Goal: Task Accomplishment & Management: Complete application form

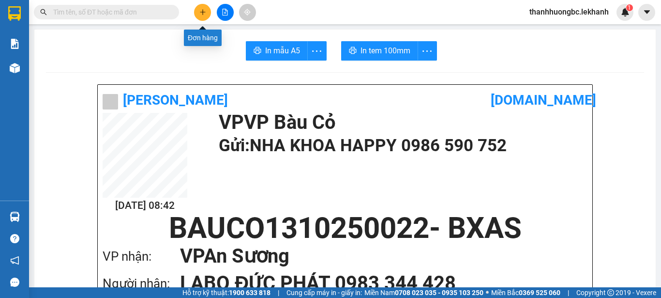
click at [208, 15] on button at bounding box center [202, 12] width 17 height 17
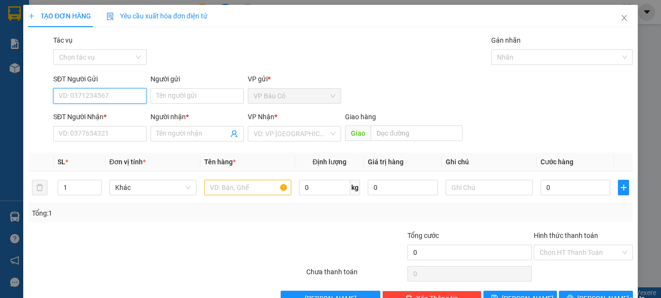
click at [82, 94] on input "SĐT Người Gửi" at bounding box center [99, 95] width 93 height 15
click at [111, 122] on div "0988045103 - ngọc" at bounding box center [99, 114] width 92 height 15
type input "0988045103"
type input "ngọc"
type input "0989288610"
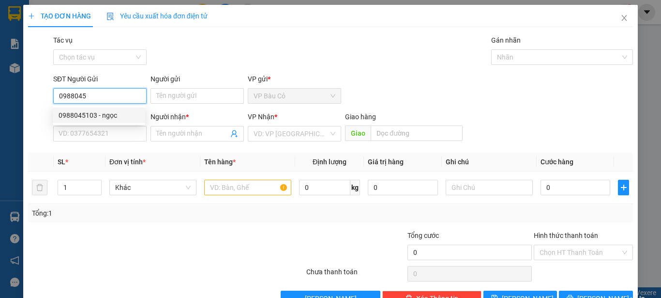
type input "giang"
type input "40.000"
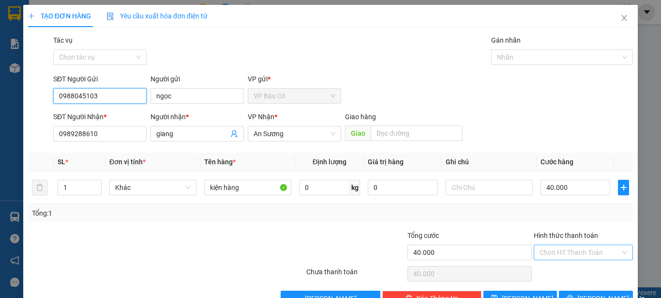
type input "0988045103"
click at [590, 250] on input "Hình thức thanh toán" at bounding box center [580, 252] width 81 height 15
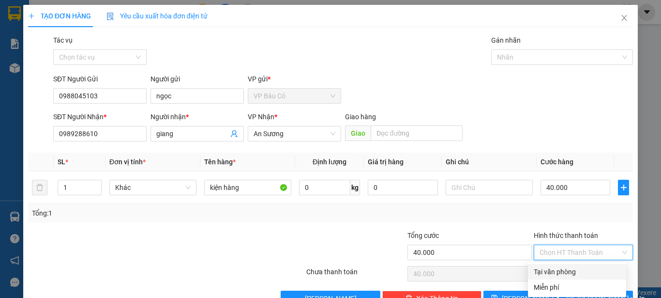
click at [538, 270] on div "Tại văn phòng" at bounding box center [577, 271] width 87 height 11
type input "0"
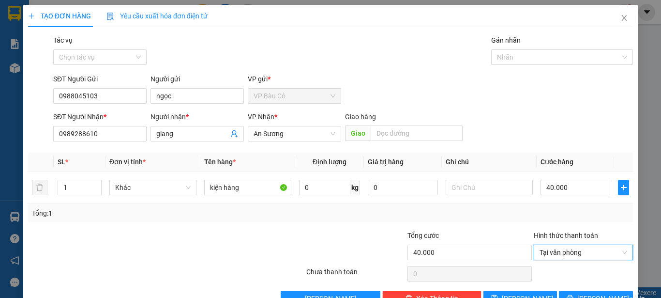
scroll to position [27, 0]
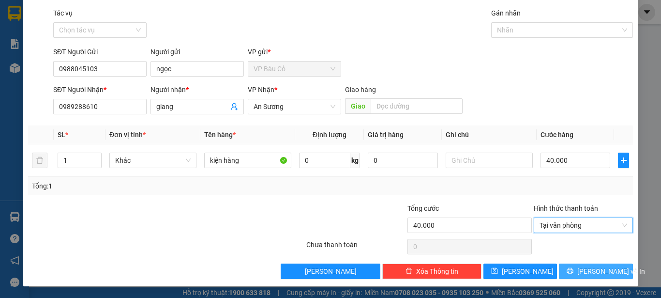
click at [589, 269] on span "[PERSON_NAME] và In" at bounding box center [611, 271] width 68 height 11
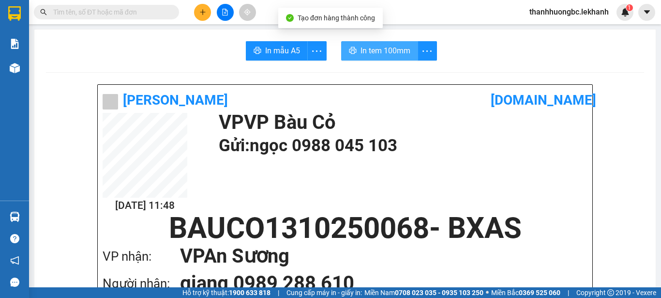
click at [391, 50] on span "In tem 100mm" at bounding box center [386, 51] width 50 height 12
